Goal: Transaction & Acquisition: Book appointment/travel/reservation

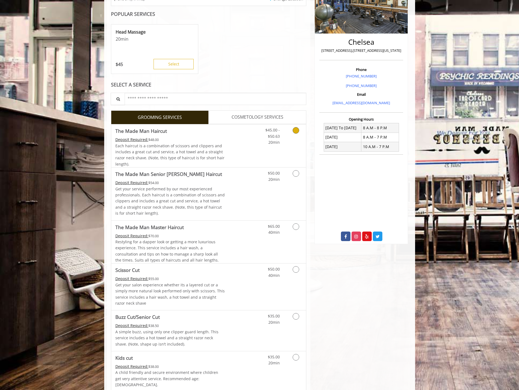
scroll to position [109, 0]
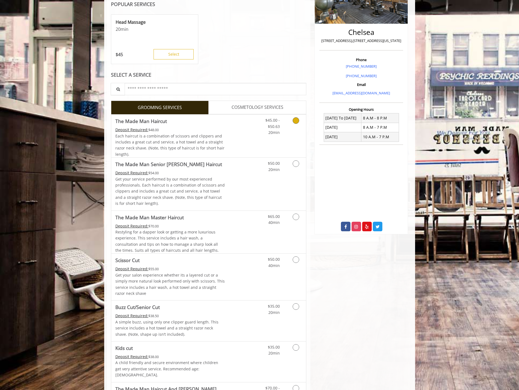
click at [239, 134] on link "Discounted Price" at bounding box center [241, 136] width 32 height 43
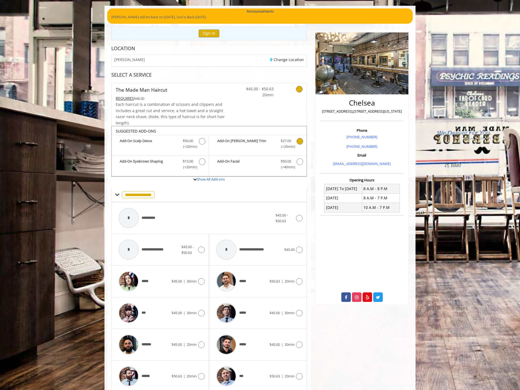
scroll to position [91, 0]
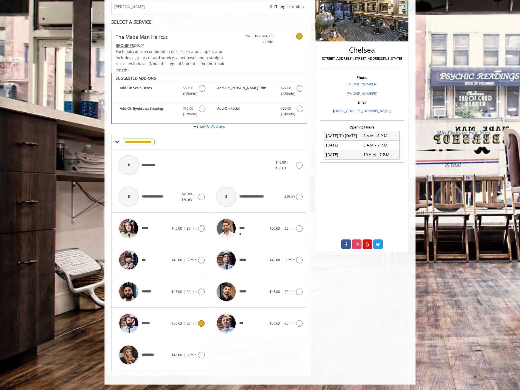
drag, startPoint x: 194, startPoint y: 322, endPoint x: 232, endPoint y: 317, distance: 38.2
click at [194, 322] on span "20min" at bounding box center [192, 323] width 10 height 5
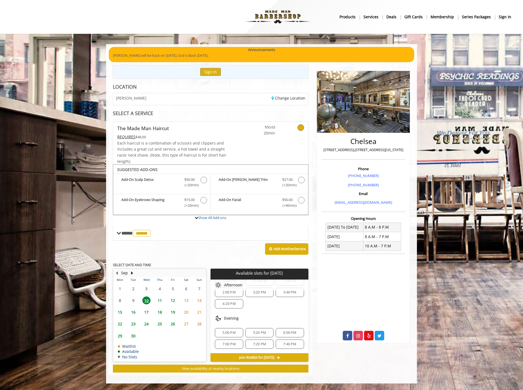
scroll to position [20, 0]
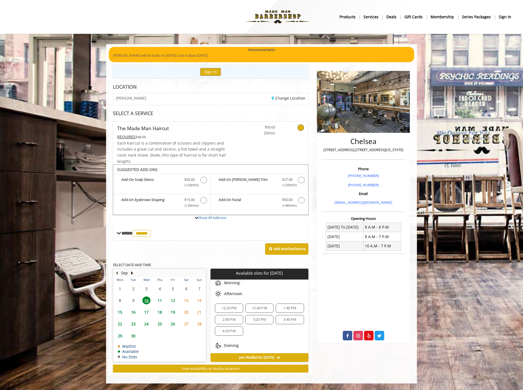
click at [265, 321] on span "3:20 PM" at bounding box center [259, 319] width 23 height 4
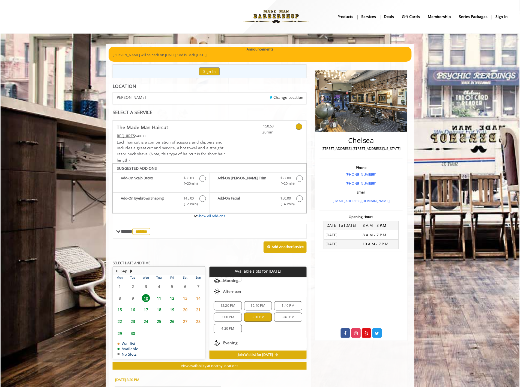
scroll to position [97, 0]
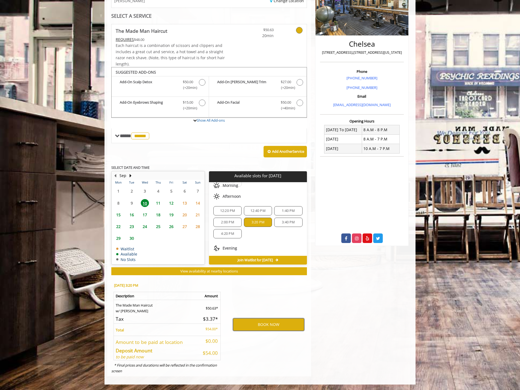
click at [272, 323] on button "BOOK NOW" at bounding box center [268, 324] width 71 height 13
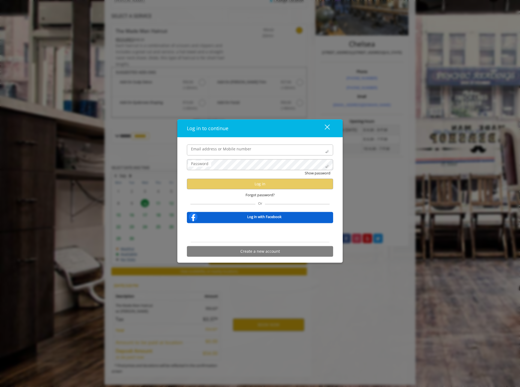
scroll to position [0, 0]
click at [328, 129] on div "close" at bounding box center [323, 128] width 11 height 8
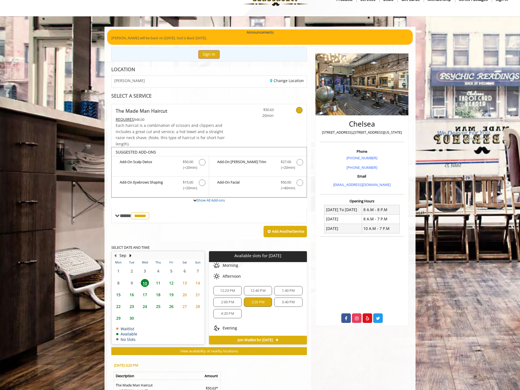
scroll to position [27, 0]
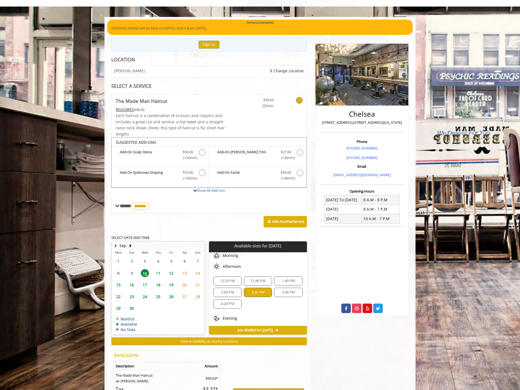
click at [262, 291] on span "3:20 PM" at bounding box center [257, 292] width 13 height 4
click at [260, 292] on span "3:20 PM" at bounding box center [257, 292] width 13 height 4
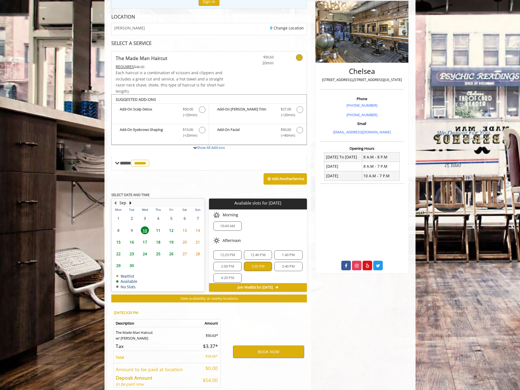
scroll to position [0, 0]
click at [282, 269] on span "3:40 PM" at bounding box center [288, 270] width 13 height 4
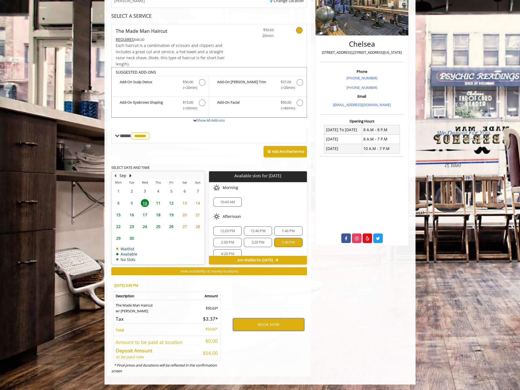
click at [256, 241] on span "3:20 PM" at bounding box center [257, 242] width 13 height 4
click at [277, 327] on button "BOOK NOW" at bounding box center [268, 324] width 71 height 13
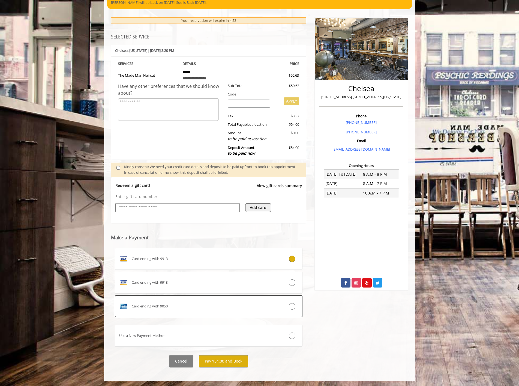
scroll to position [53, 0]
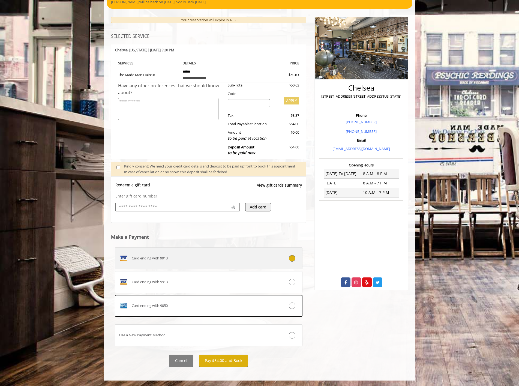
click at [240, 252] on label "Card ending with 9913" at bounding box center [209, 258] width 188 height 22
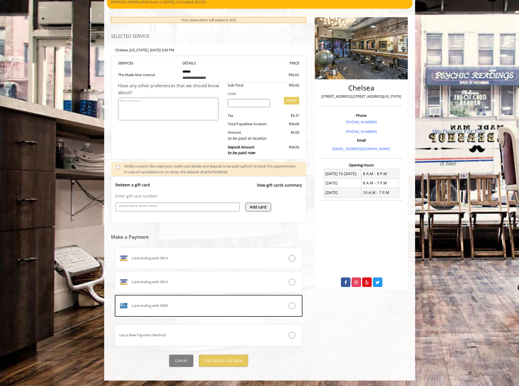
scroll to position [41, 0]
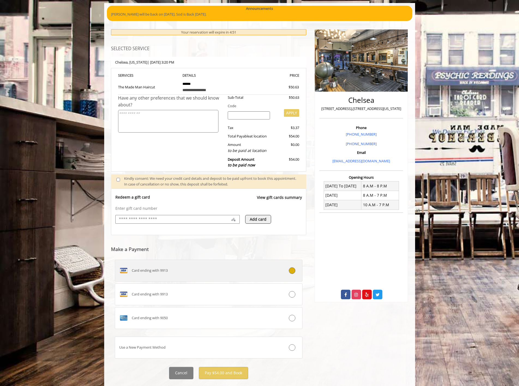
click at [230, 264] on label "Card ending with 9913" at bounding box center [209, 271] width 188 height 22
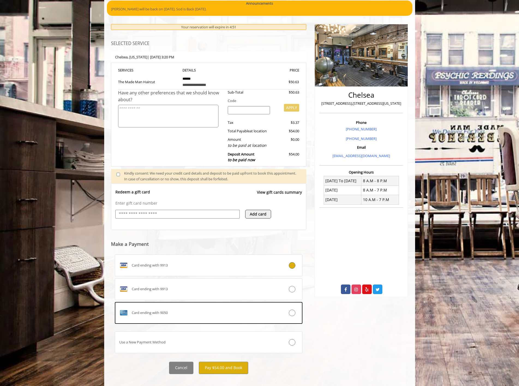
scroll to position [53, 0]
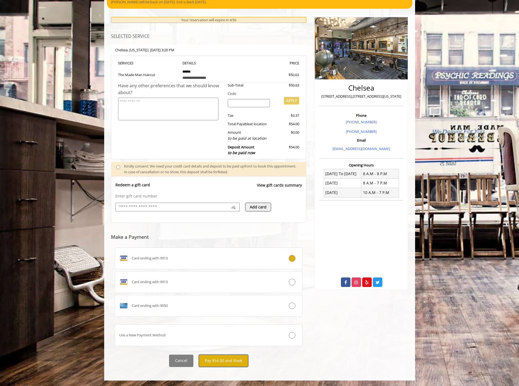
click at [220, 357] on button "Pay $54.00 and Book" at bounding box center [223, 361] width 49 height 12
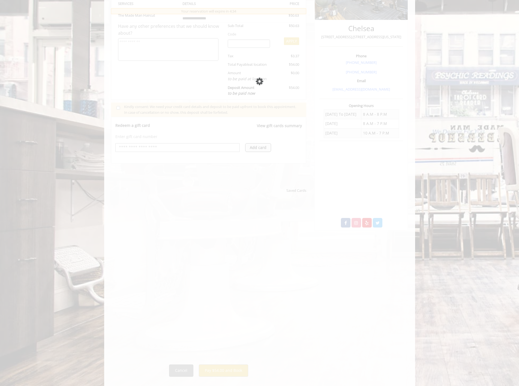
scroll to position [123, 0]
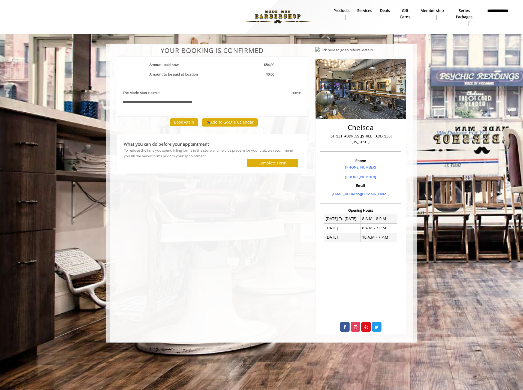
click at [229, 215] on div "**********" at bounding box center [212, 190] width 198 height 287
